Goal: Task Accomplishment & Management: Use online tool/utility

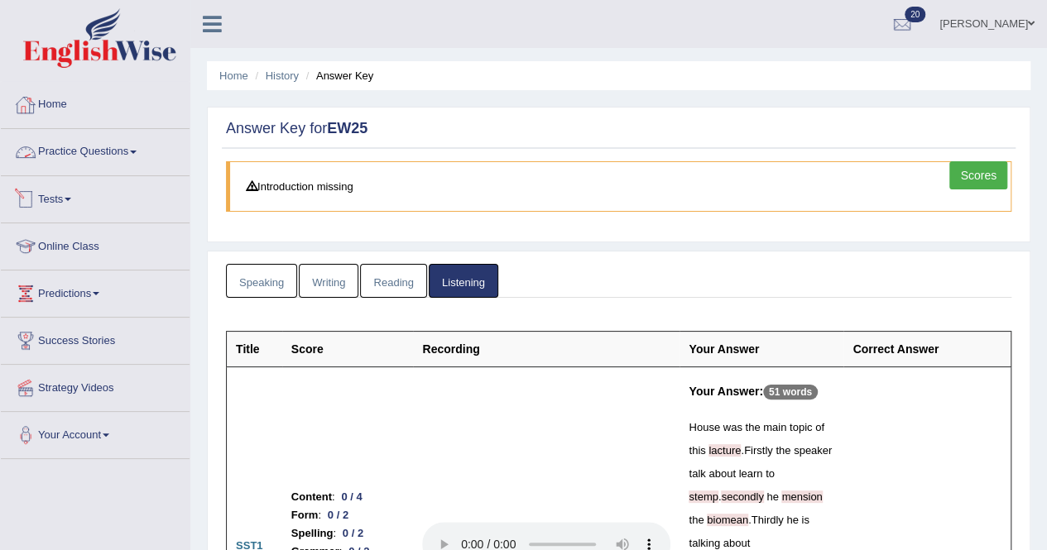
click at [73, 190] on link "Tests" at bounding box center [95, 196] width 189 height 41
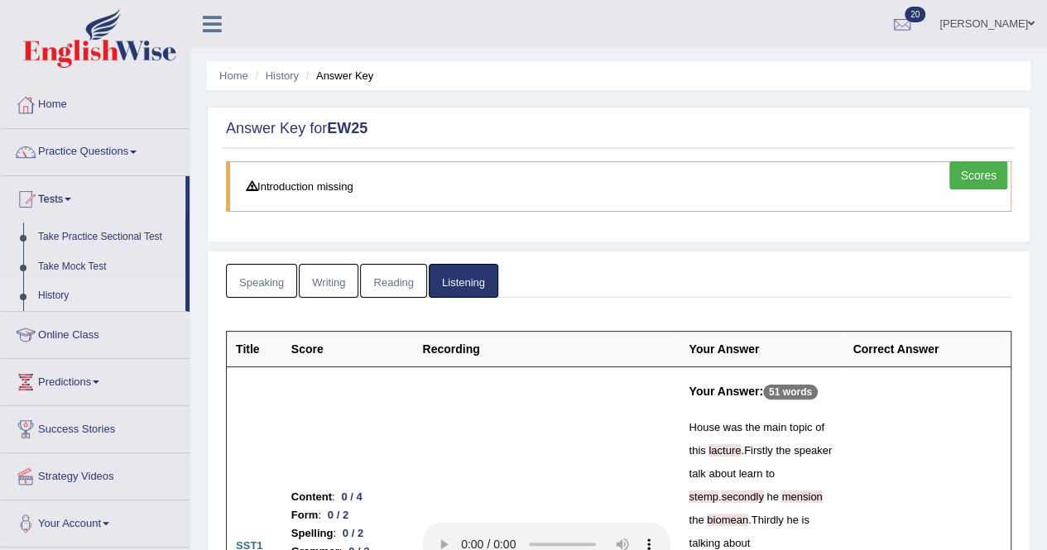
click at [48, 287] on link "History" at bounding box center [108, 296] width 155 height 30
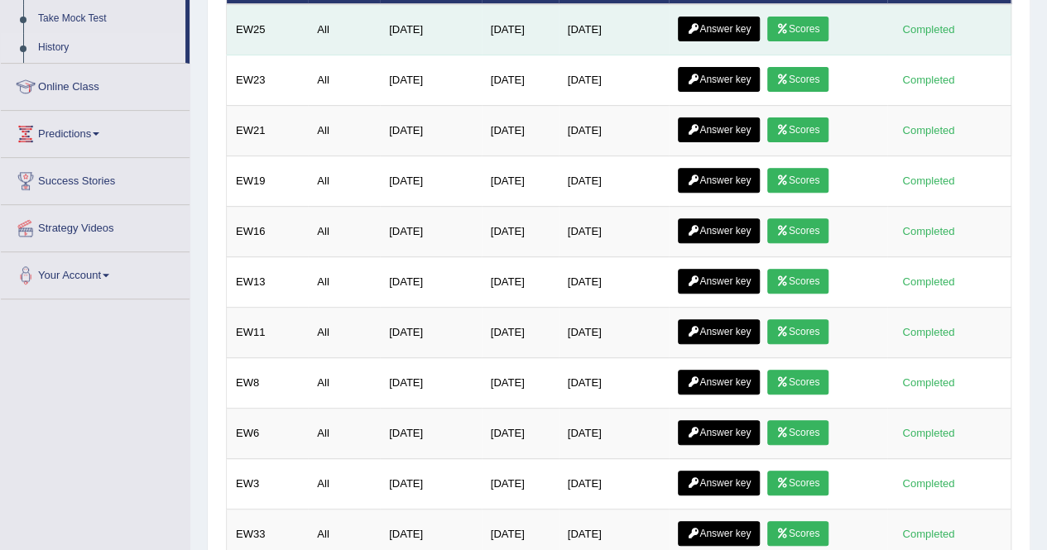
scroll to position [166, 0]
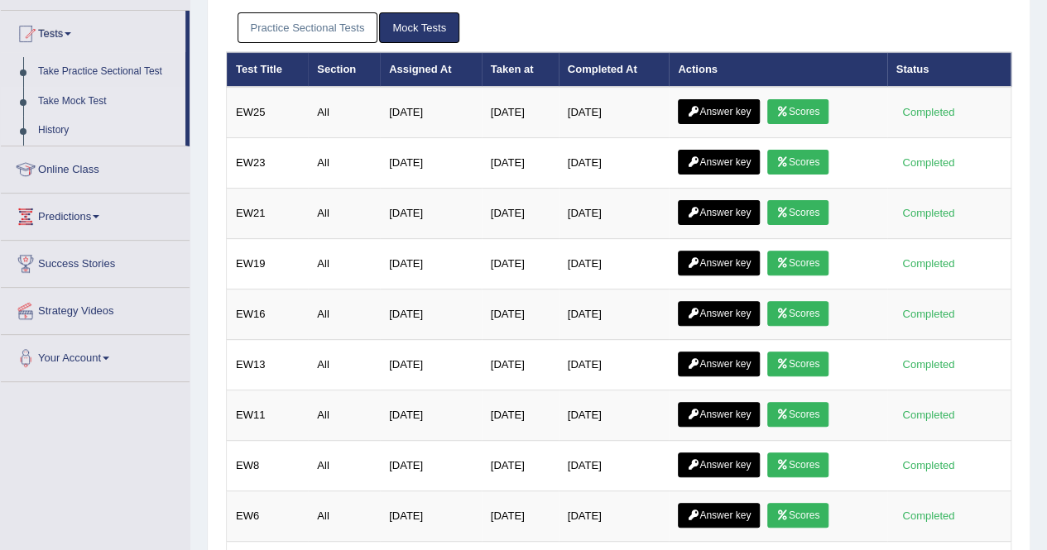
click at [75, 95] on link "Take Mock Test" at bounding box center [108, 102] width 155 height 30
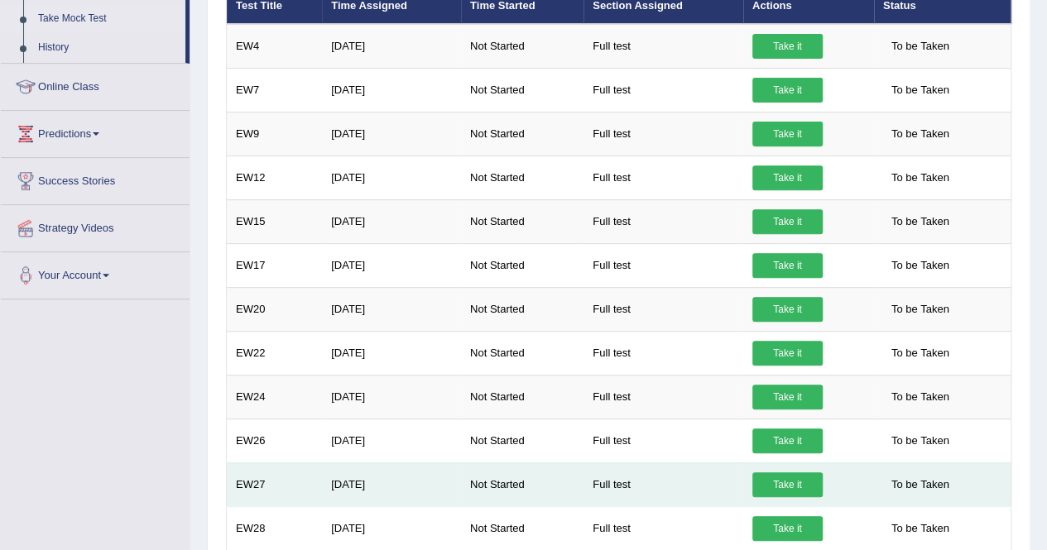
click at [780, 478] on link "Take it" at bounding box center [787, 485] width 70 height 25
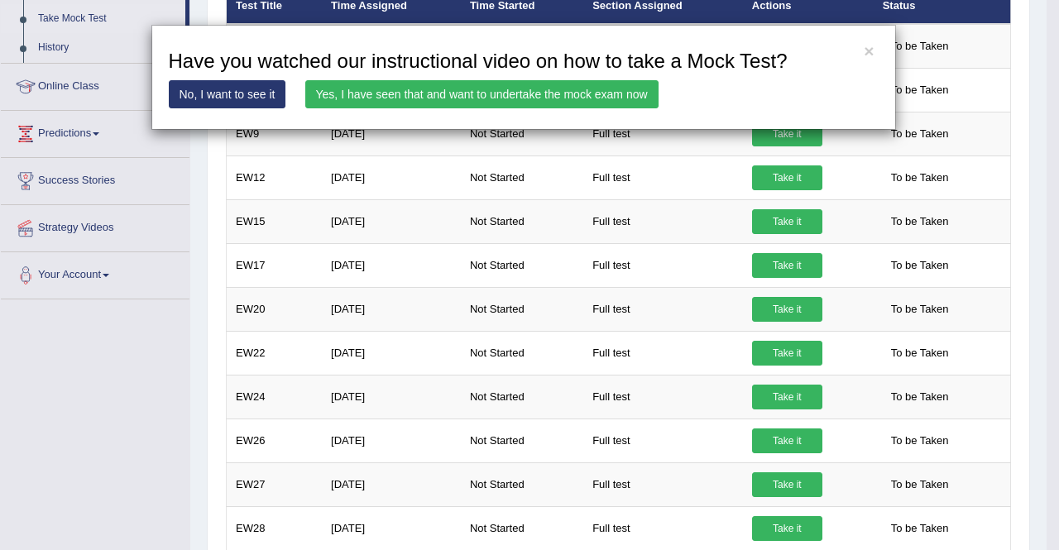
click at [577, 89] on link "Yes, I have seen that and want to undertake the mock exam now" at bounding box center [481, 94] width 353 height 28
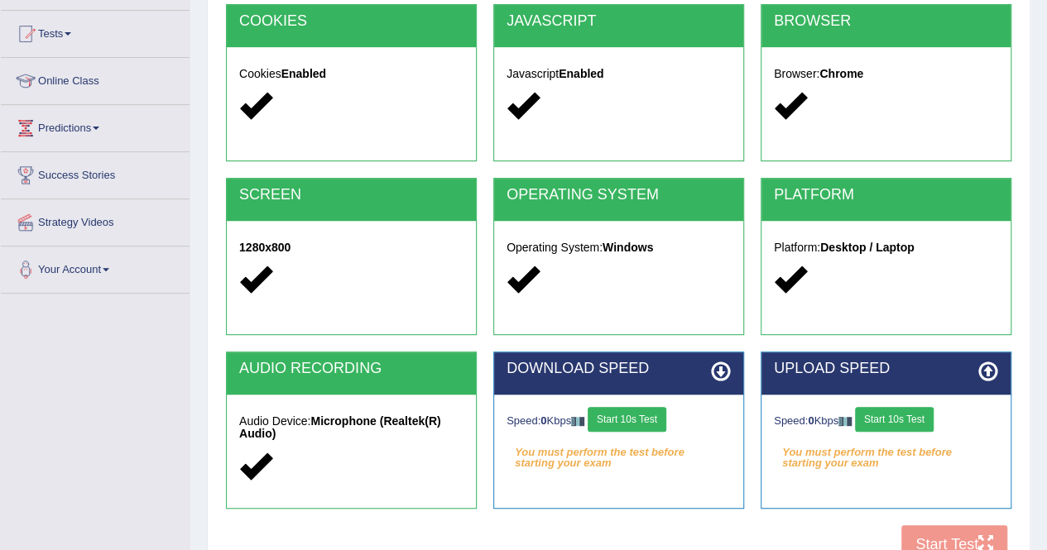
click at [611, 413] on button "Start 10s Test" at bounding box center [627, 419] width 79 height 25
click at [911, 411] on button "Start 10s Test" at bounding box center [894, 419] width 79 height 25
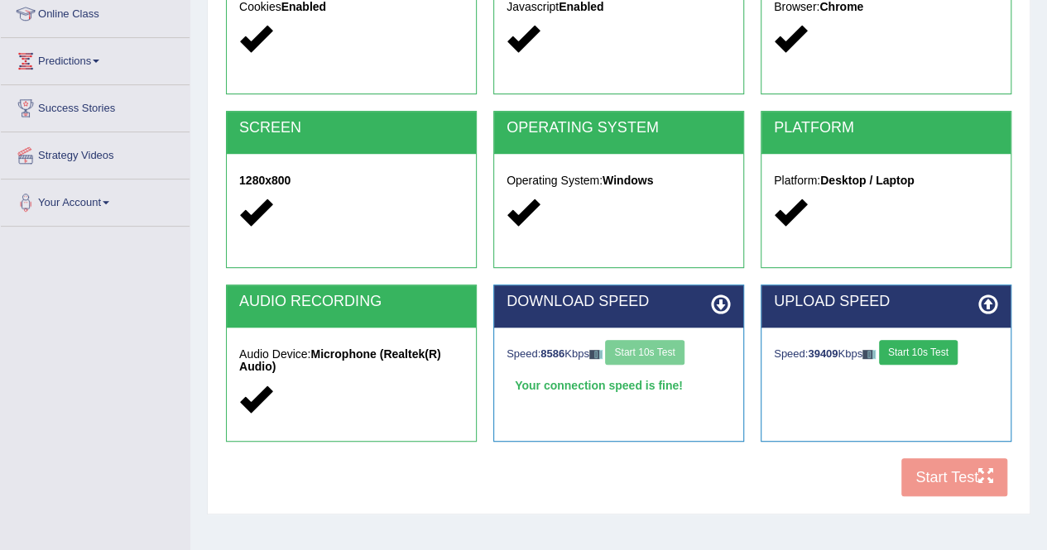
scroll to position [318, 0]
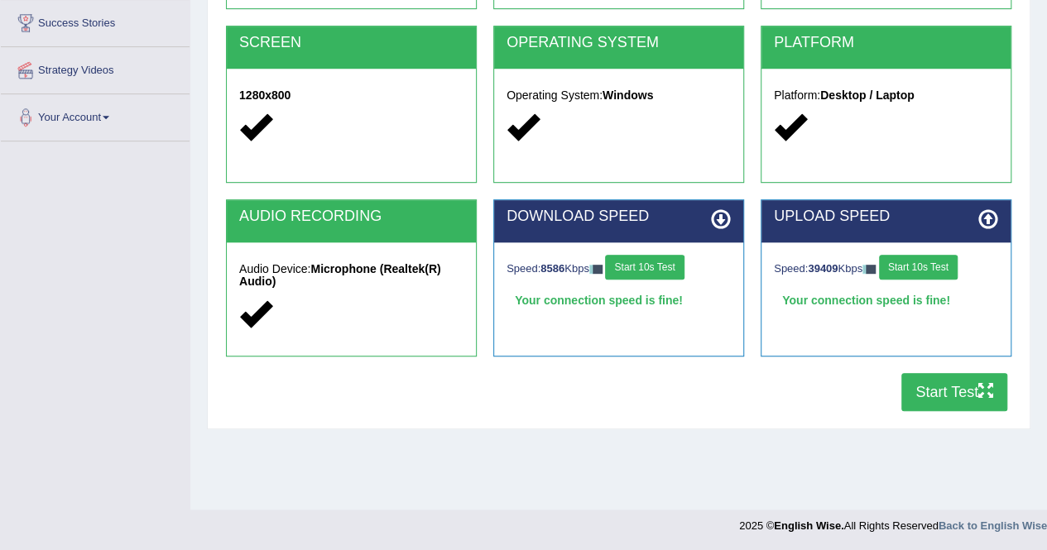
click at [910, 391] on button "Start Test" at bounding box center [954, 392] width 106 height 38
